Goal: Understand site structure: Understand site structure

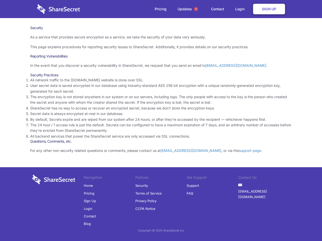
click at [161, 121] on li "By default, Secrets expire and are wiped from our system after 24 hours, or aft…" at bounding box center [160, 120] width 261 height 6
click at [196, 9] on span "1" at bounding box center [196, 9] width 4 height 4
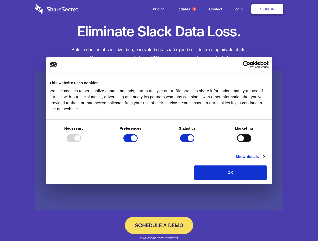
click at [81, 142] on div at bounding box center [74, 138] width 14 height 8
click at [138, 142] on input "Preferences" at bounding box center [130, 138] width 14 height 8
checkbox input "false"
click at [188, 142] on input "Statistics" at bounding box center [187, 138] width 14 height 8
checkbox input "false"
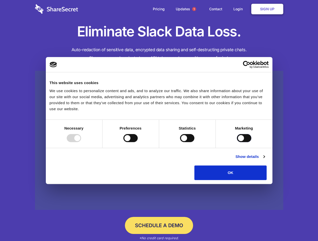
click at [237, 142] on input "Marketing" at bounding box center [244, 138] width 14 height 8
checkbox input "true"
click at [264, 160] on link "Show details" at bounding box center [249, 157] width 29 height 6
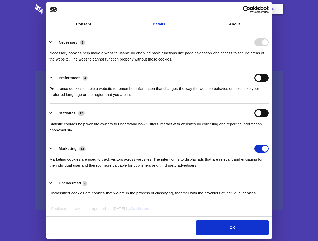
click at [271, 182] on ul "Necessary 7 Necessary cookies help make a website usable by enabling basic func…" at bounding box center [159, 117] width 224 height 169
click at [194, 9] on span "1" at bounding box center [194, 9] width 4 height 4
